Goal: Register for event/course

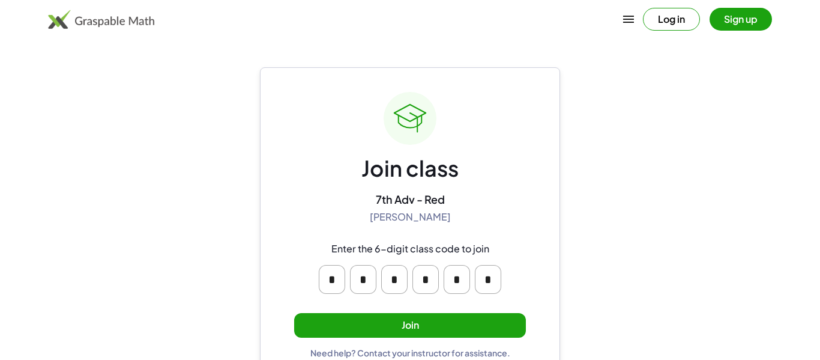
scroll to position [23, 0]
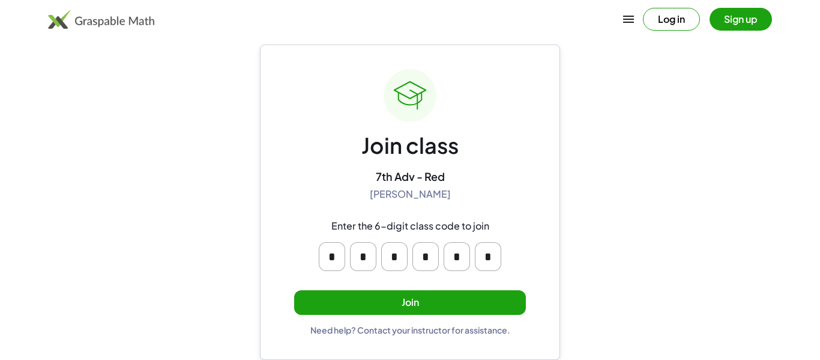
click at [325, 300] on button "Join" at bounding box center [410, 302] width 232 height 25
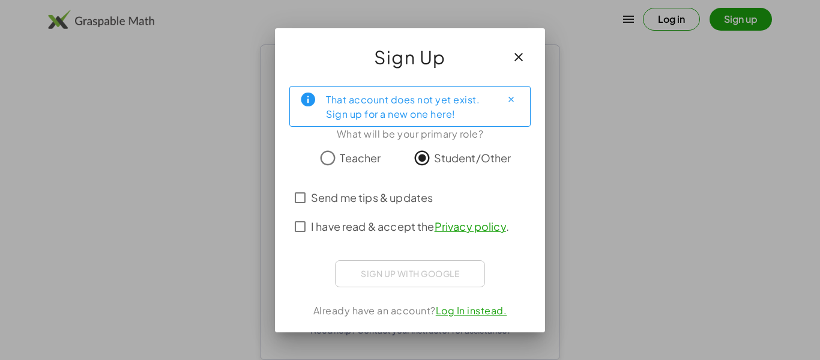
click at [406, 196] on span "Send me tips & updates" at bounding box center [372, 197] width 122 height 16
click at [396, 223] on span "I have read & accept the Privacy policy ." at bounding box center [410, 226] width 198 height 16
click at [392, 194] on span "Send me tips & updates" at bounding box center [372, 197] width 122 height 16
click at [389, 221] on span "I have read & accept the Privacy policy ." at bounding box center [410, 226] width 198 height 16
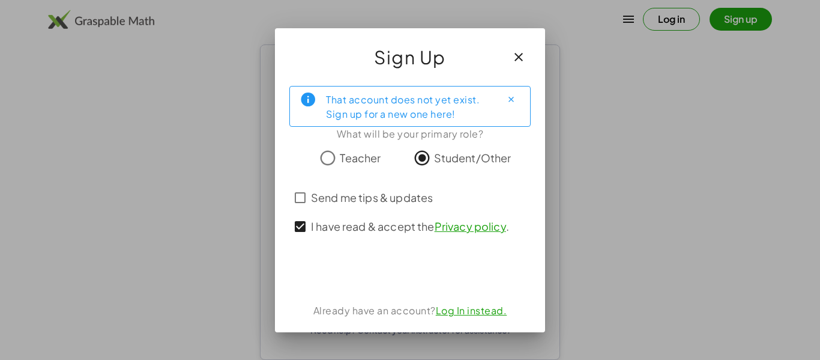
click at [374, 180] on div at bounding box center [410, 179] width 222 height 8
click at [376, 197] on span "Send me tips & updates" at bounding box center [372, 197] width 122 height 16
click at [373, 199] on span "Send me tips & updates" at bounding box center [372, 197] width 122 height 16
click at [355, 200] on span "Send me tips & updates" at bounding box center [372, 197] width 122 height 16
